Goal: Transaction & Acquisition: Purchase product/service

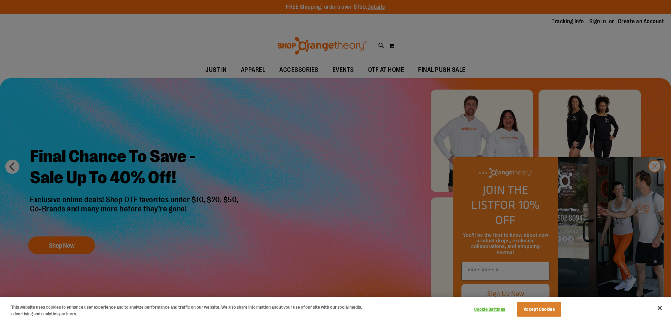
click at [653, 182] on div at bounding box center [335, 160] width 671 height 321
click at [654, 181] on div at bounding box center [335, 160] width 671 height 321
click at [659, 305] on button "Close" at bounding box center [660, 308] width 16 height 16
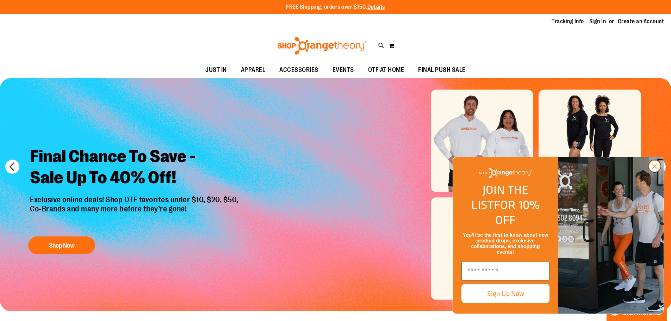
click at [659, 172] on circle "Close dialog" at bounding box center [655, 166] width 12 height 12
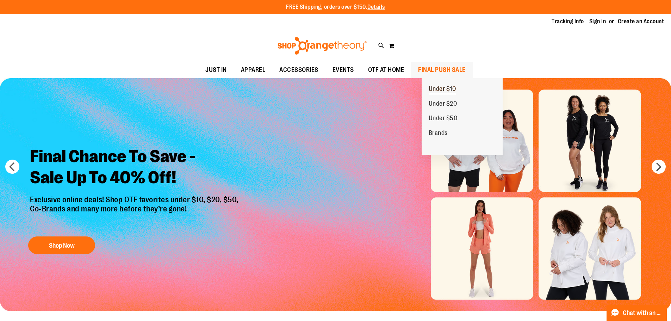
click at [447, 86] on span "Under $10" at bounding box center [442, 89] width 27 height 9
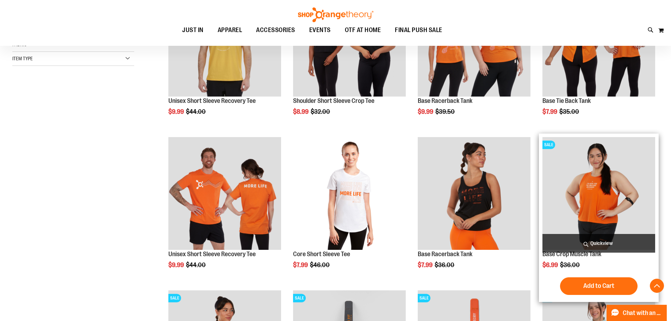
scroll to position [176, 0]
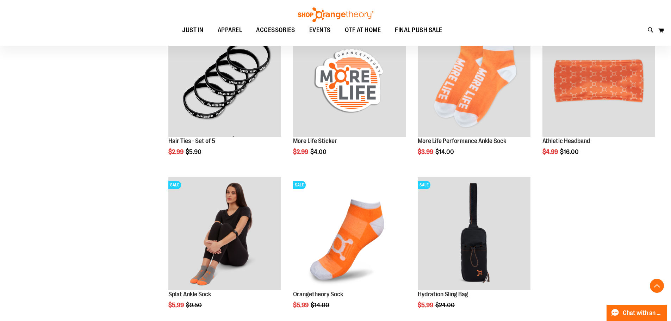
scroll to position [669, 0]
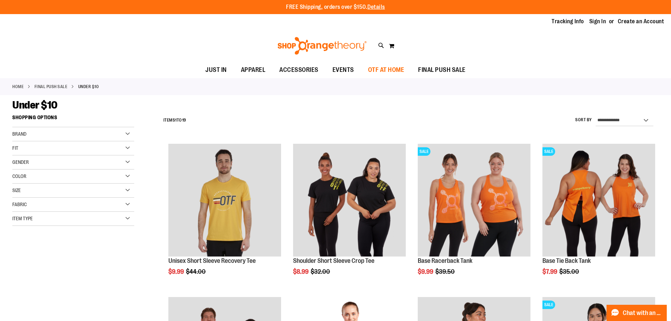
click at [395, 75] on span "OTF AT HOME" at bounding box center [386, 70] width 36 height 16
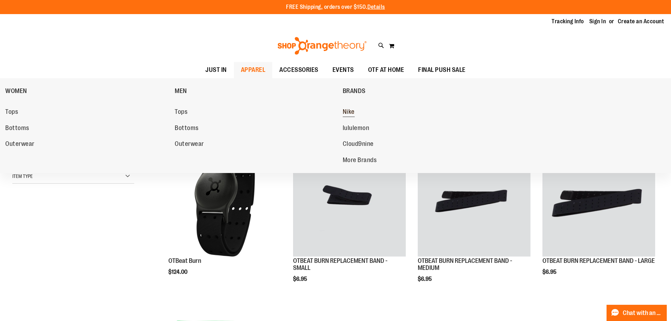
click at [347, 111] on span "Nike" at bounding box center [349, 112] width 12 height 9
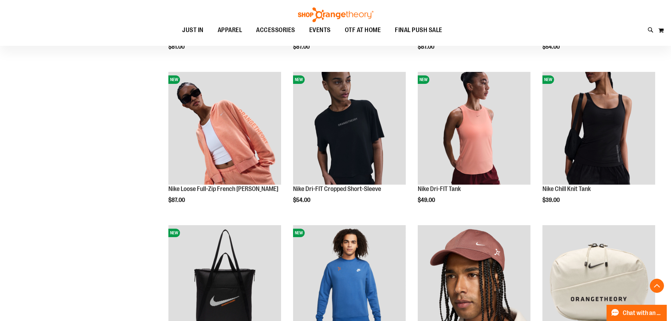
scroll to position [317, 0]
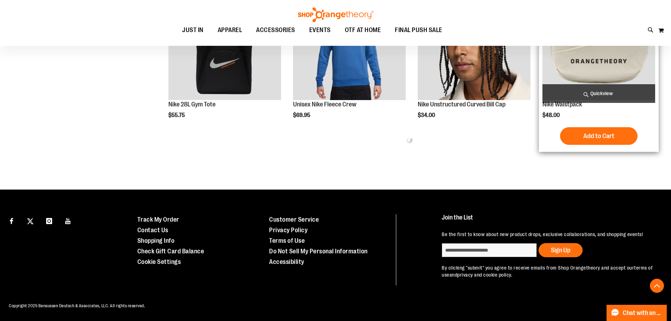
scroll to position [470, 0]
